Goal: Find specific page/section: Find specific page/section

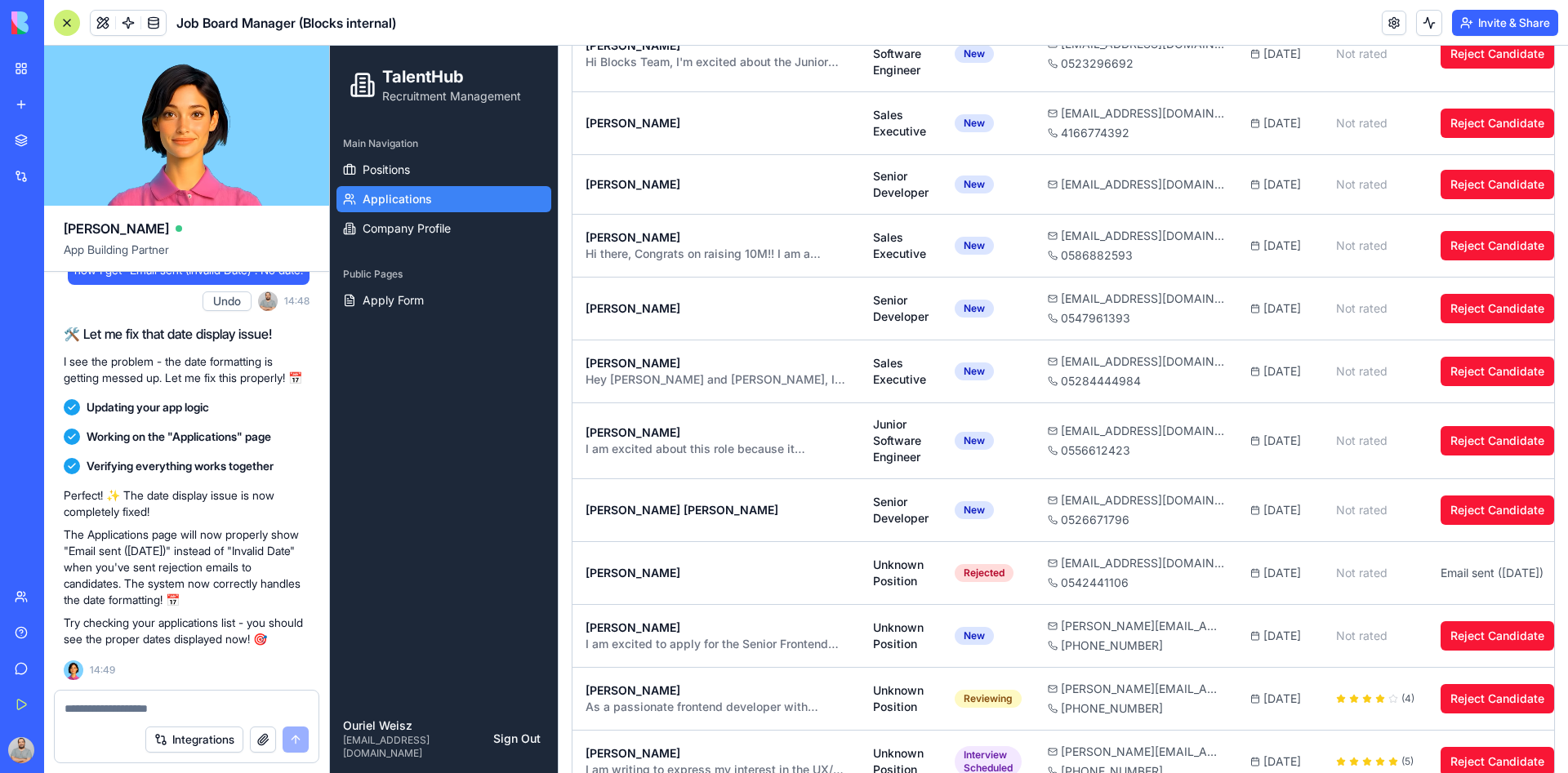
scroll to position [3310, 0]
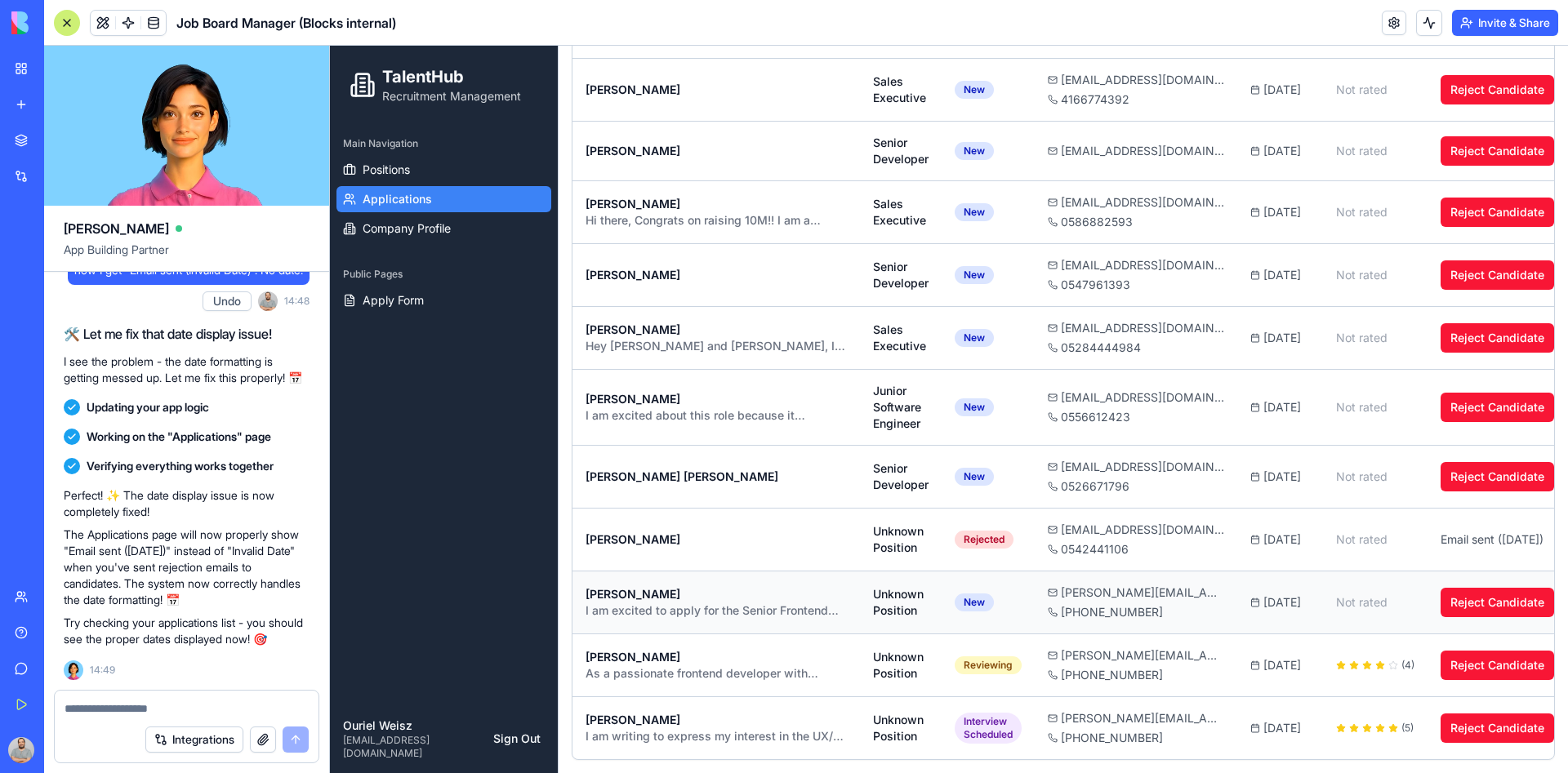
click at [876, 586] on div "Unknown Position" at bounding box center [901, 602] width 56 height 33
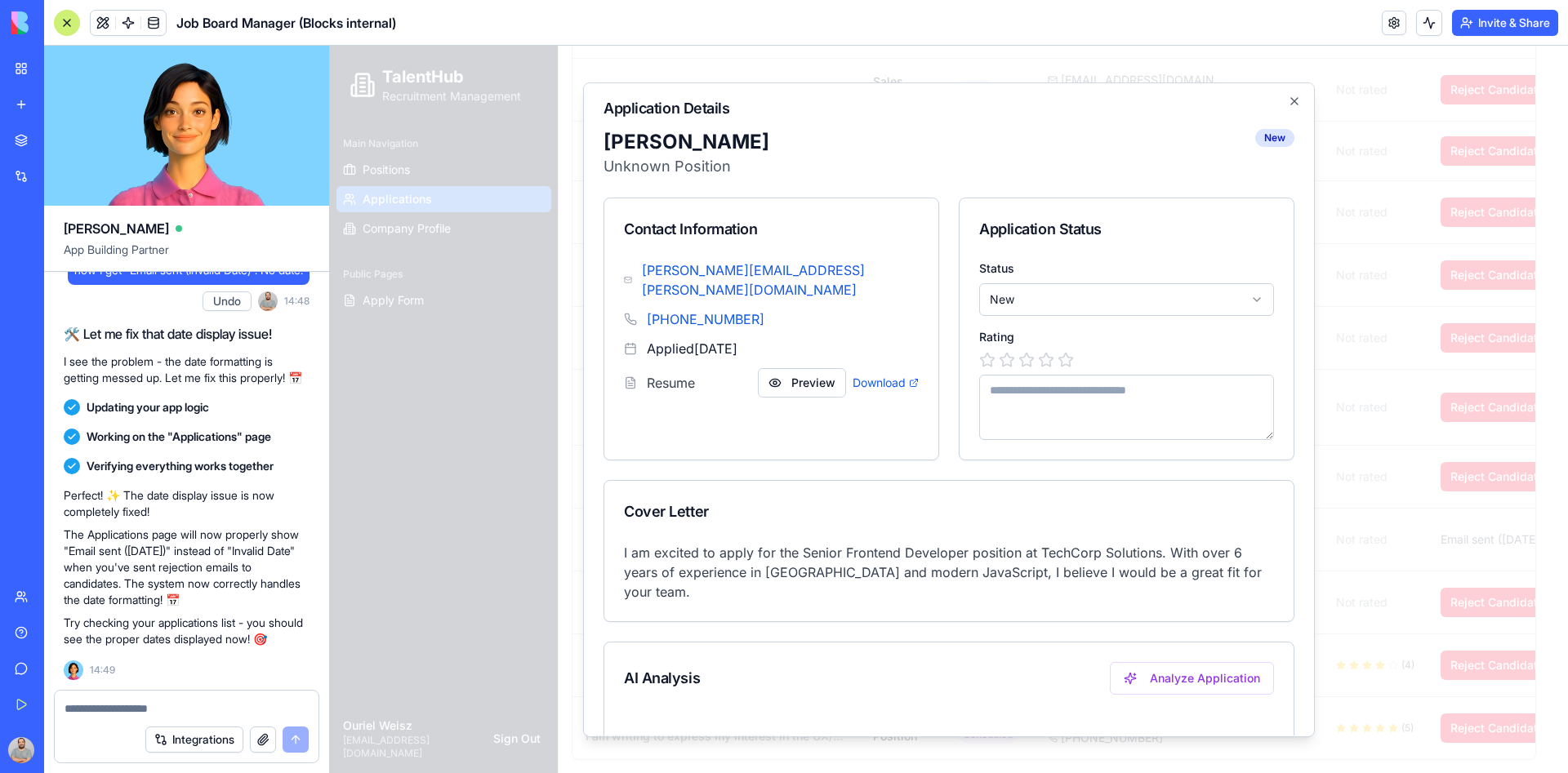
scroll to position [0, 0]
click at [154, 24] on span at bounding box center [154, 23] width 46 height 46
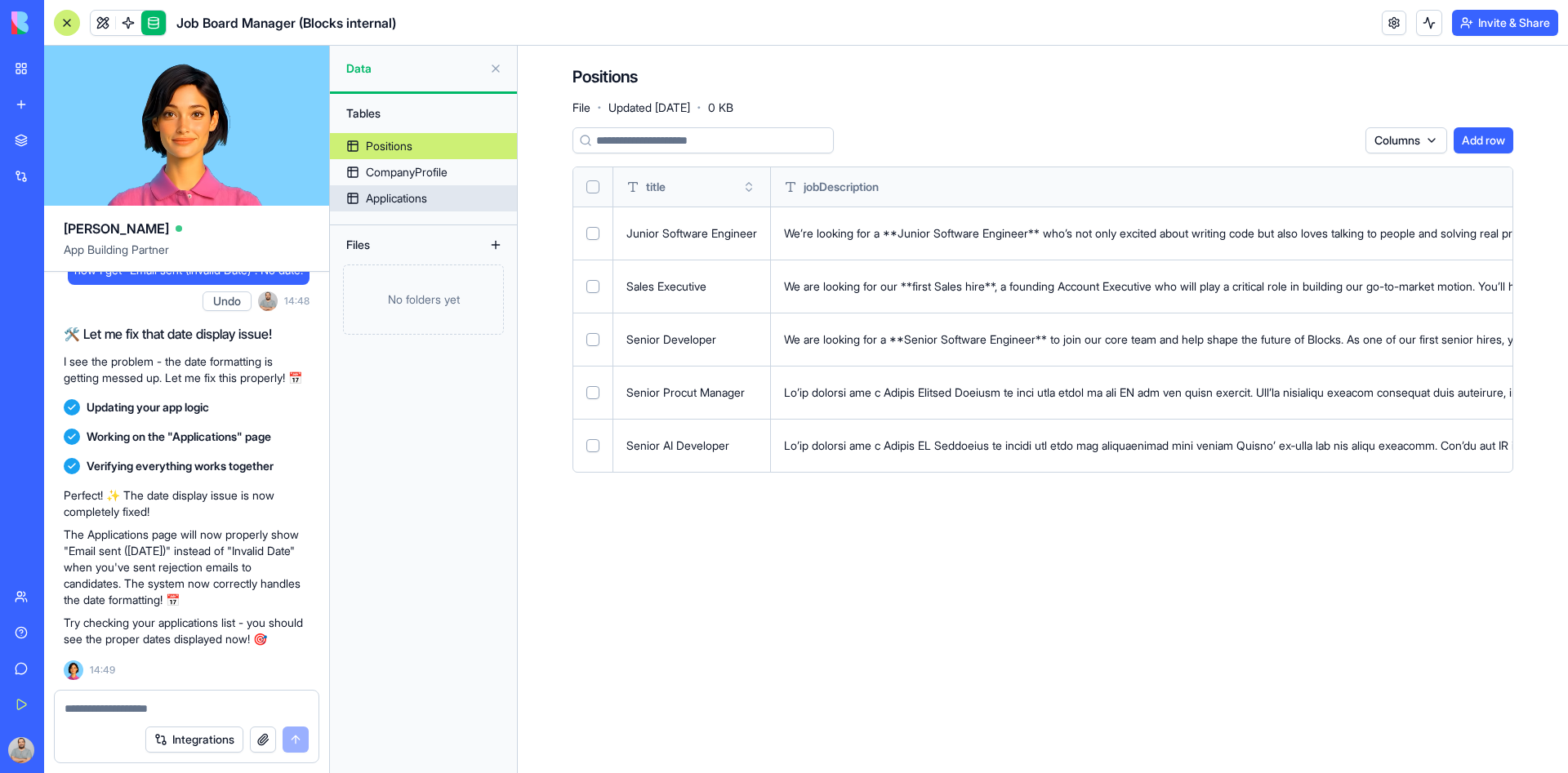
click at [421, 185] on link "Applications" at bounding box center [423, 198] width 187 height 26
